Goal: Task Accomplishment & Management: Manage account settings

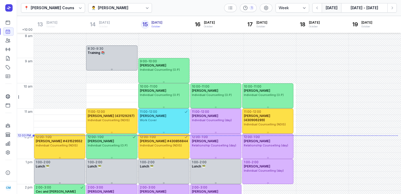
select select "week"
click at [267, 10] on icon "button" at bounding box center [266, 8] width 4 height 4
select select "8"
select select "20"
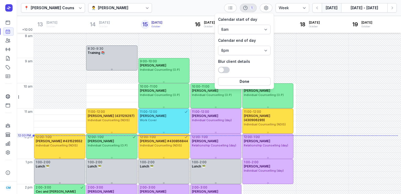
click at [253, 10] on div "1" at bounding box center [248, 8] width 17 height 8
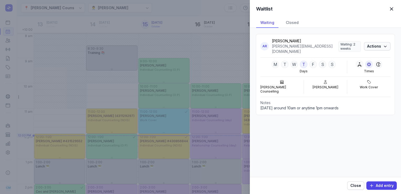
click at [371, 46] on span "Actions" at bounding box center [377, 46] width 20 height 6
click at [343, 55] on button "Edit" at bounding box center [361, 53] width 59 height 7
select select "loc_01J3MBC5WYV0VXDEC5NHAV5R4M"
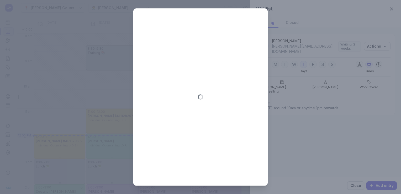
select select
select select "pra_01J3MBC620F32B52FEQK5BF7FQ"
select select "ser_01K43SX1T91YMA1J1KCB8JGR5Z"
select select "cli_01K43SQG2S6AQBJ0QN3FXFZ2GA"
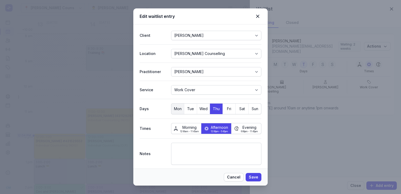
click at [176, 105] on span "Mon" at bounding box center [177, 108] width 13 height 7
click at [186, 106] on span "Tue" at bounding box center [190, 108] width 13 height 7
click at [198, 107] on span "Wed" at bounding box center [203, 108] width 13 height 7
click at [192, 126] on span "Morning" at bounding box center [189, 127] width 19 height 6
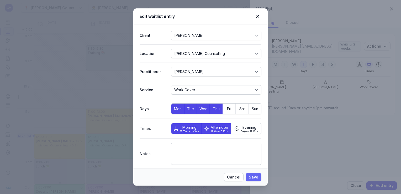
click at [255, 176] on span "Save" at bounding box center [253, 177] width 9 height 6
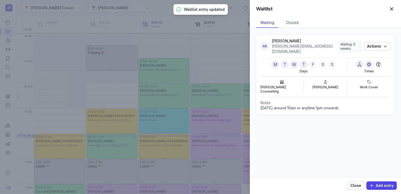
click at [391, 7] on span "button" at bounding box center [392, 9] width 12 height 12
